Goal: Task Accomplishment & Management: Use online tool/utility

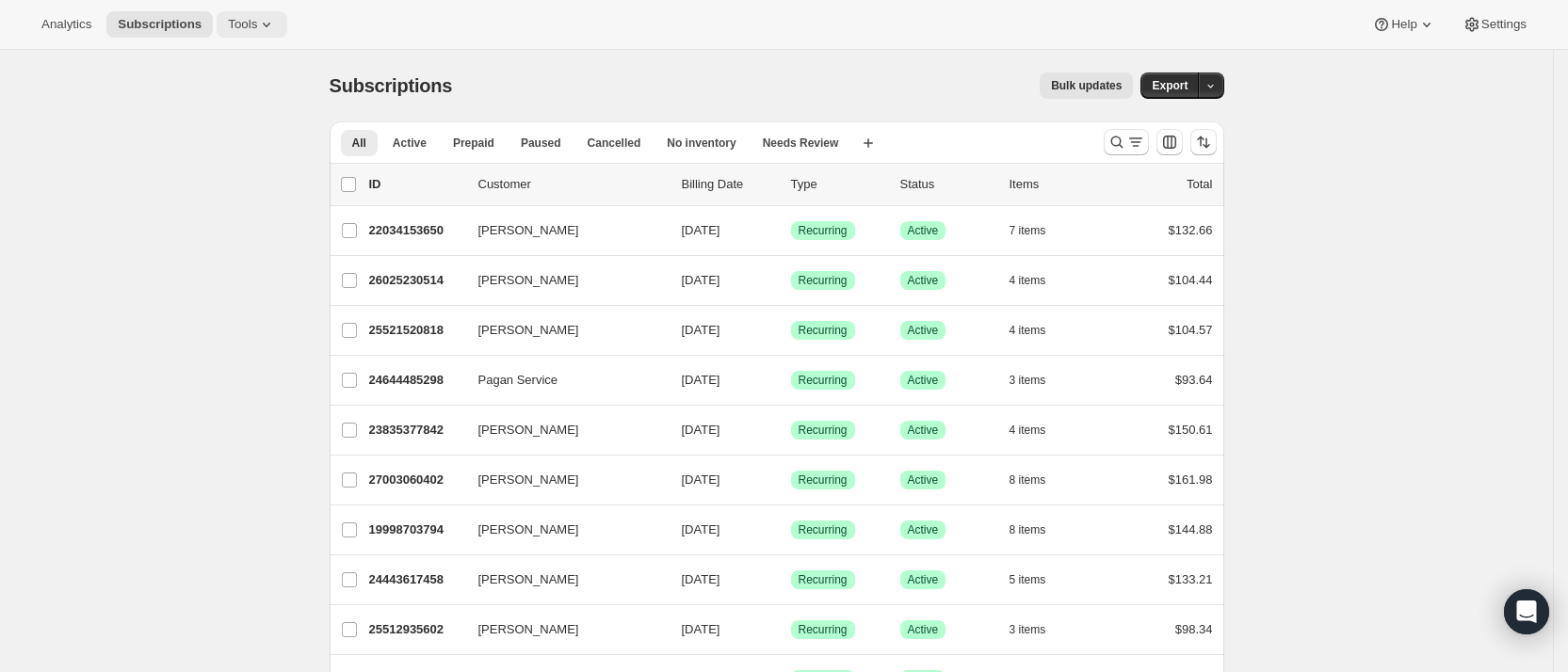
click at [244, 20] on span "Tools" at bounding box center [242, 25] width 30 height 15
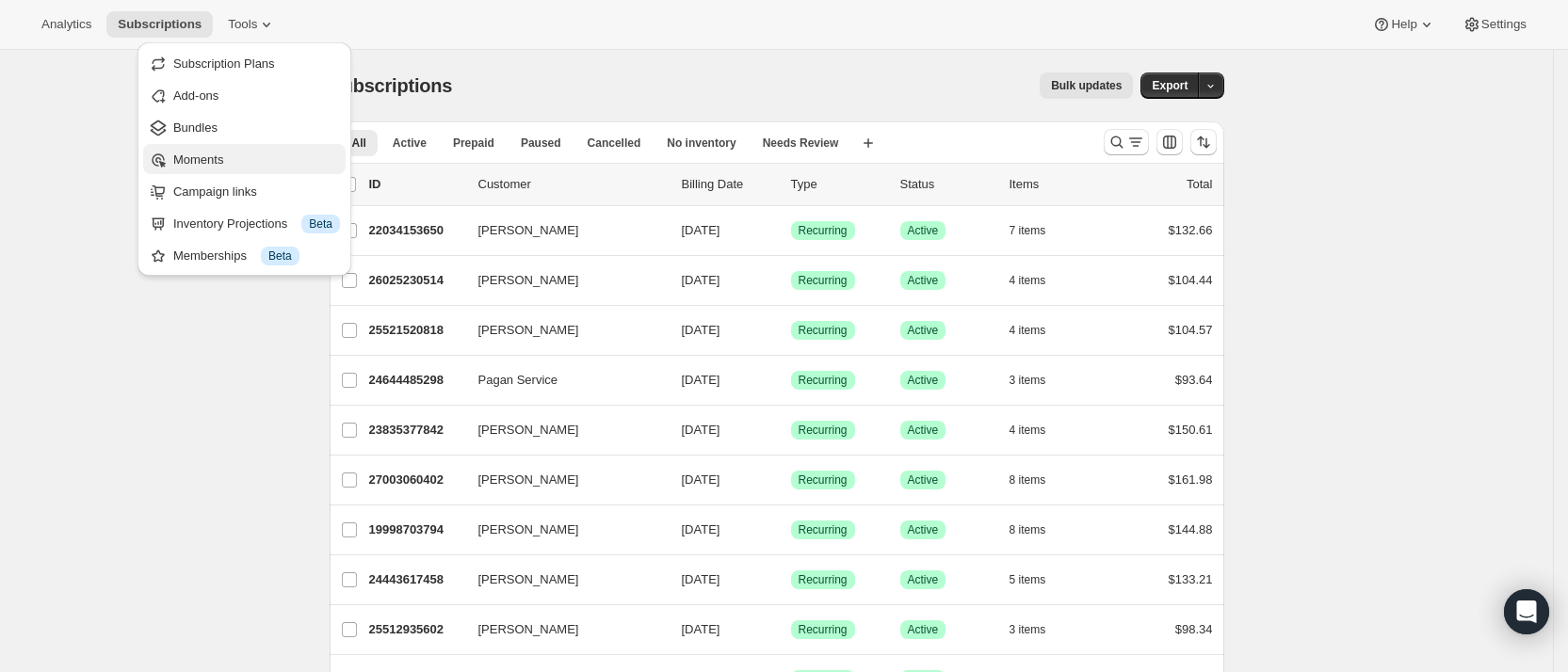
click at [207, 161] on span "Moments" at bounding box center [198, 160] width 50 height 14
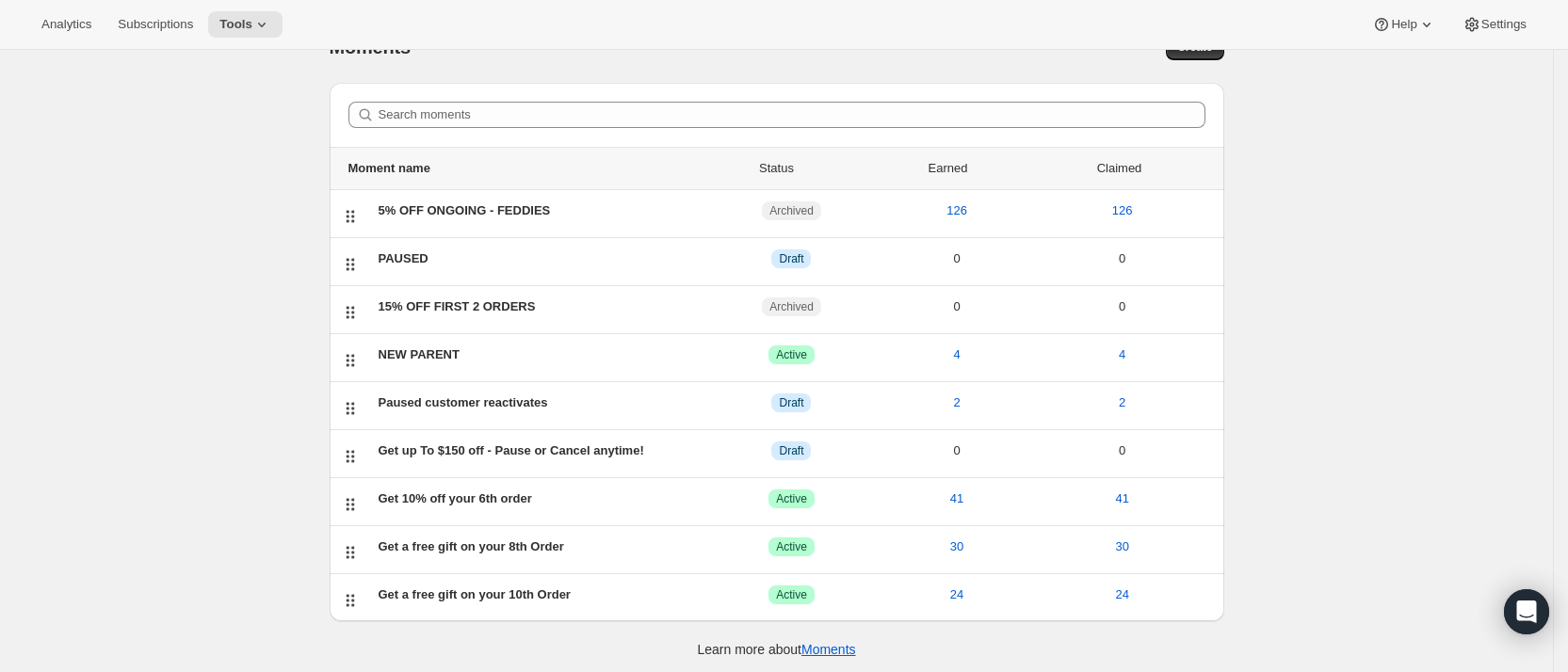
scroll to position [50, 0]
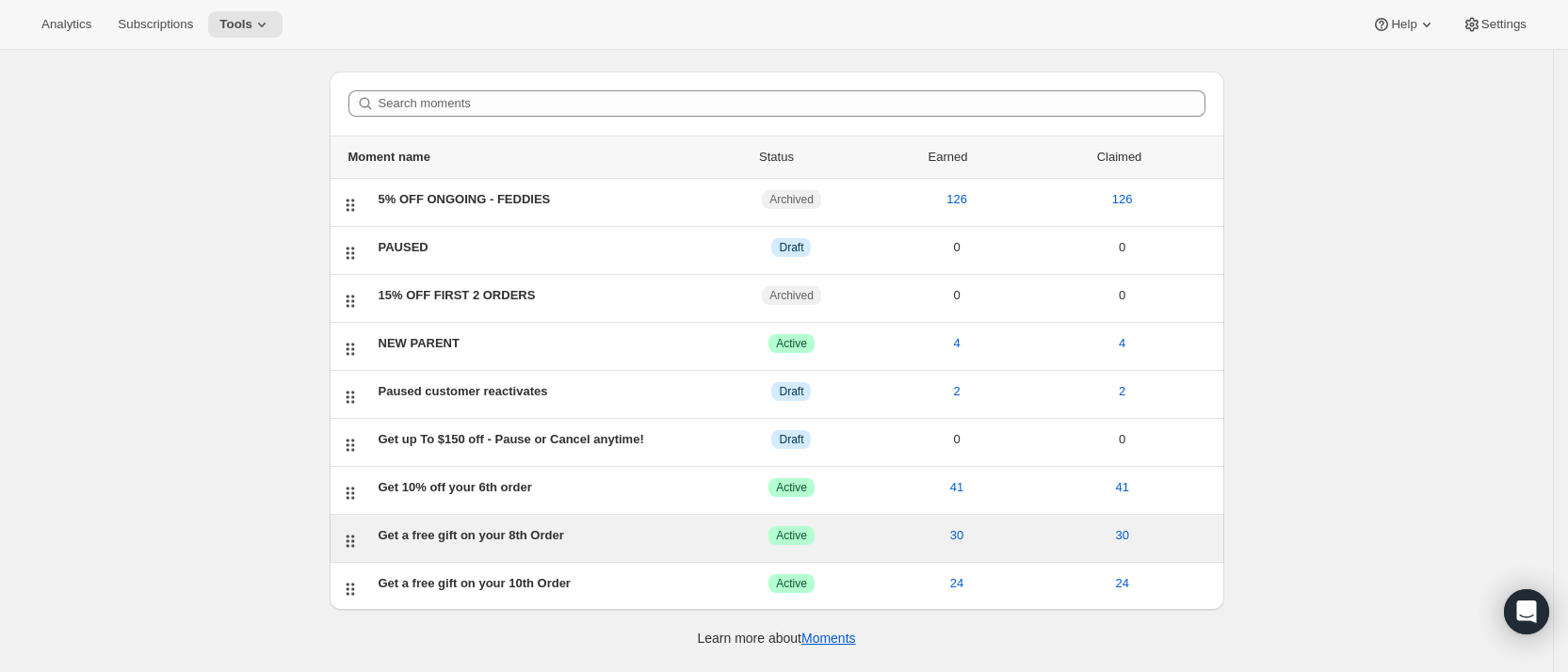
click at [469, 534] on div "Get a free gift on your 8th Order" at bounding box center [544, 535] width 331 height 19
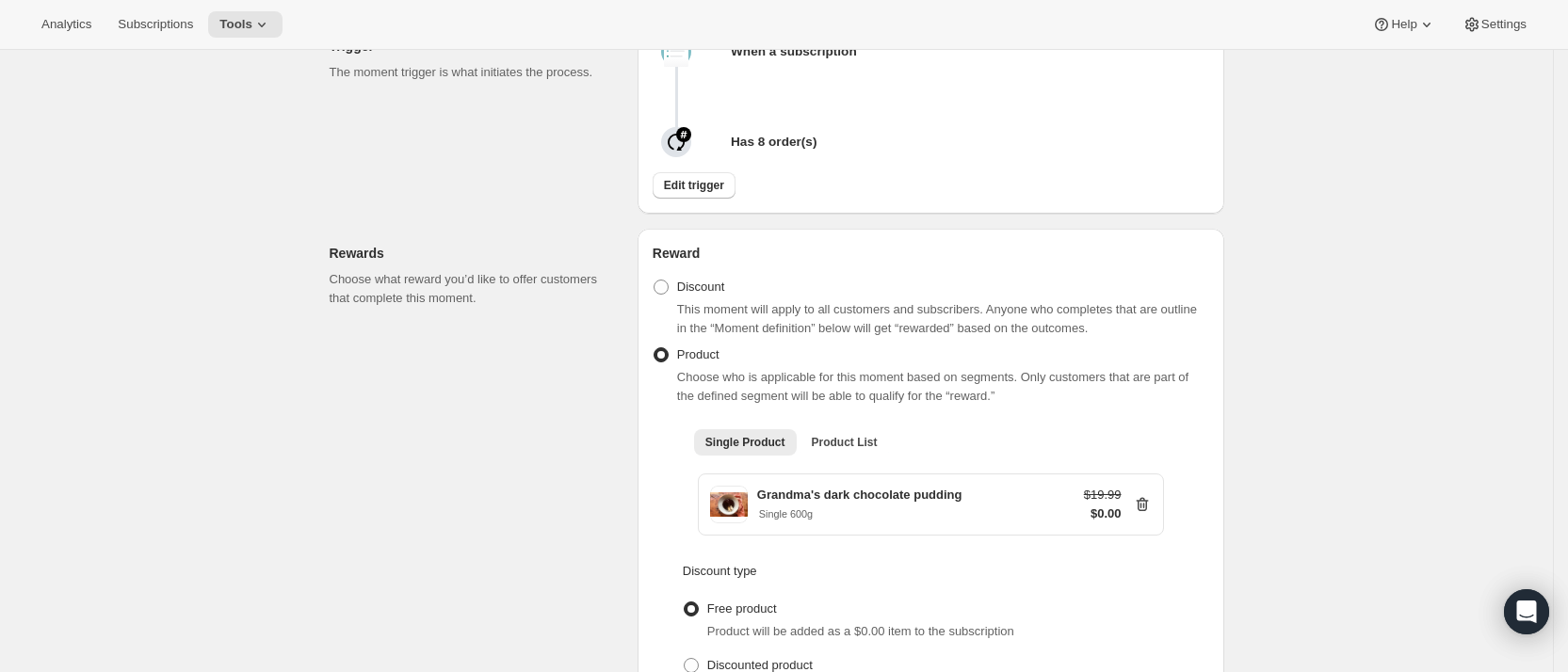
scroll to position [565, 0]
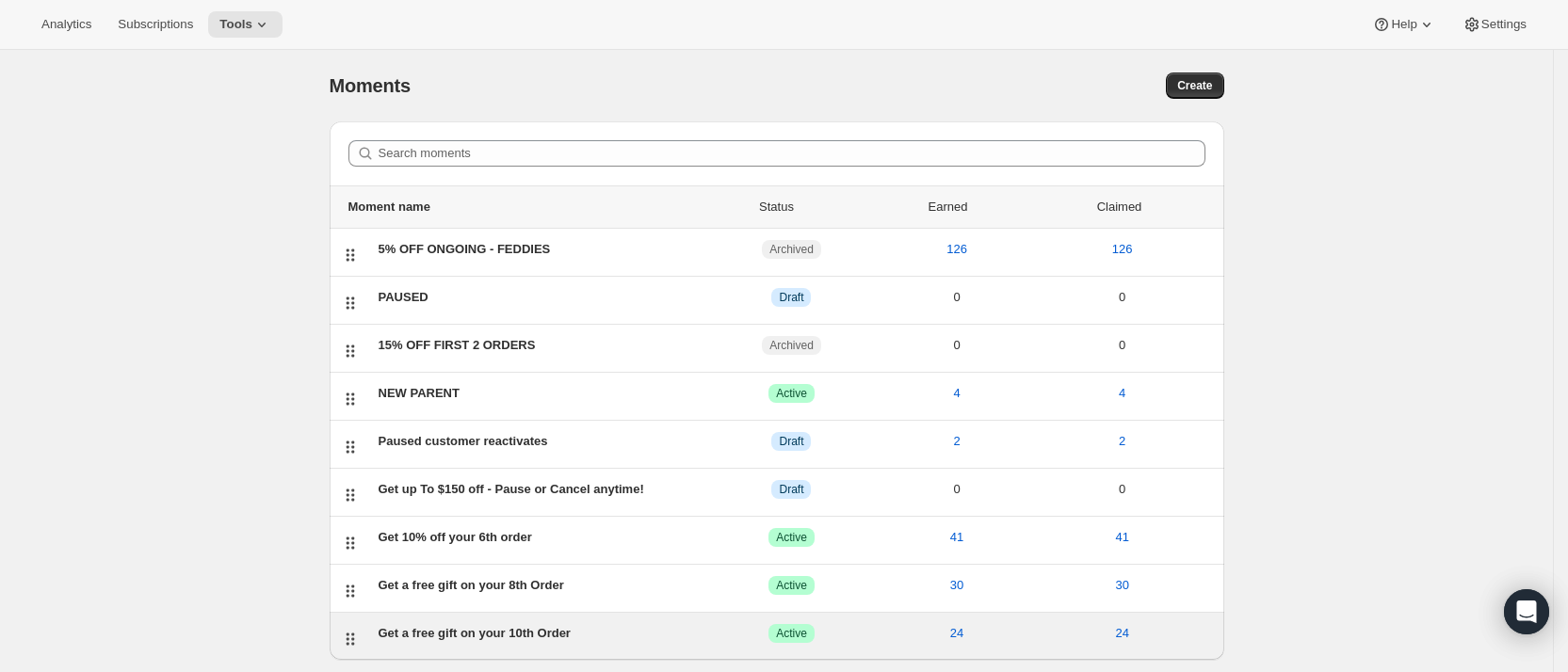
click at [461, 639] on div "Get a free gift on your 10th Order" at bounding box center [544, 634] width 331 height 19
